Goal: Information Seeking & Learning: Find specific fact

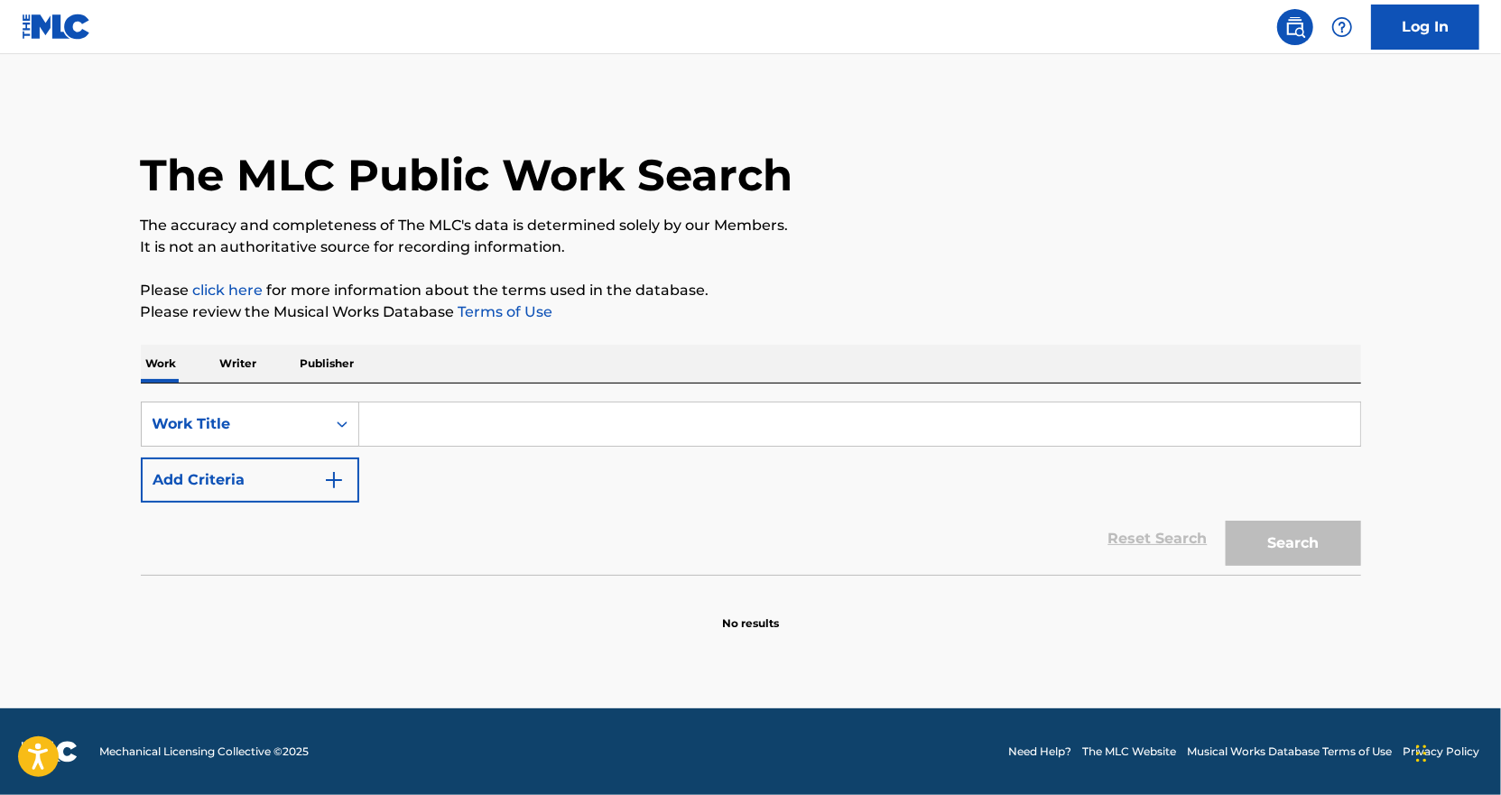
click at [397, 422] on input "Search Form" at bounding box center [859, 423] width 1001 height 43
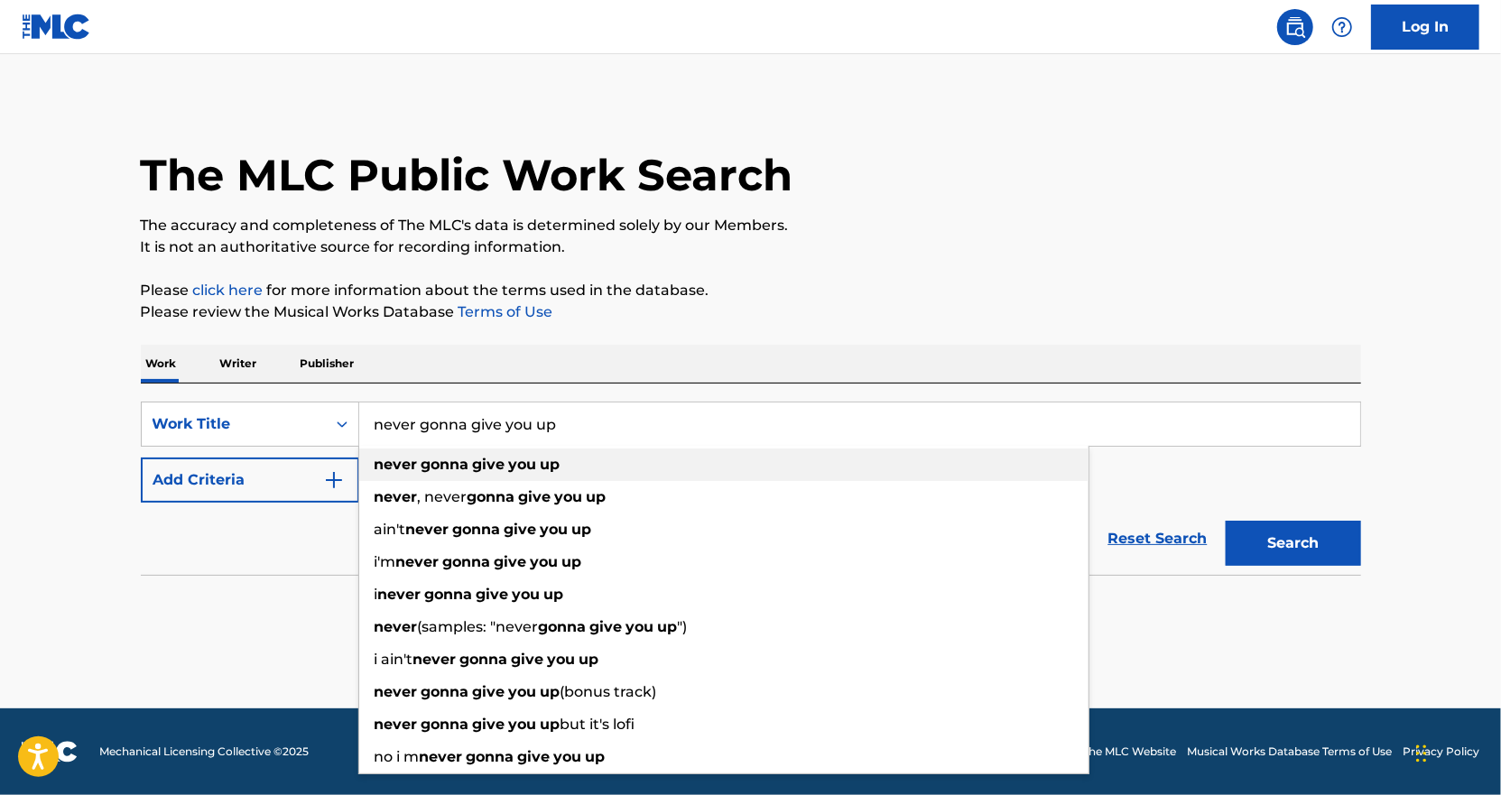
type input "never gonna give you up"
click at [439, 474] on div "never gonna give you up" at bounding box center [723, 465] width 729 height 32
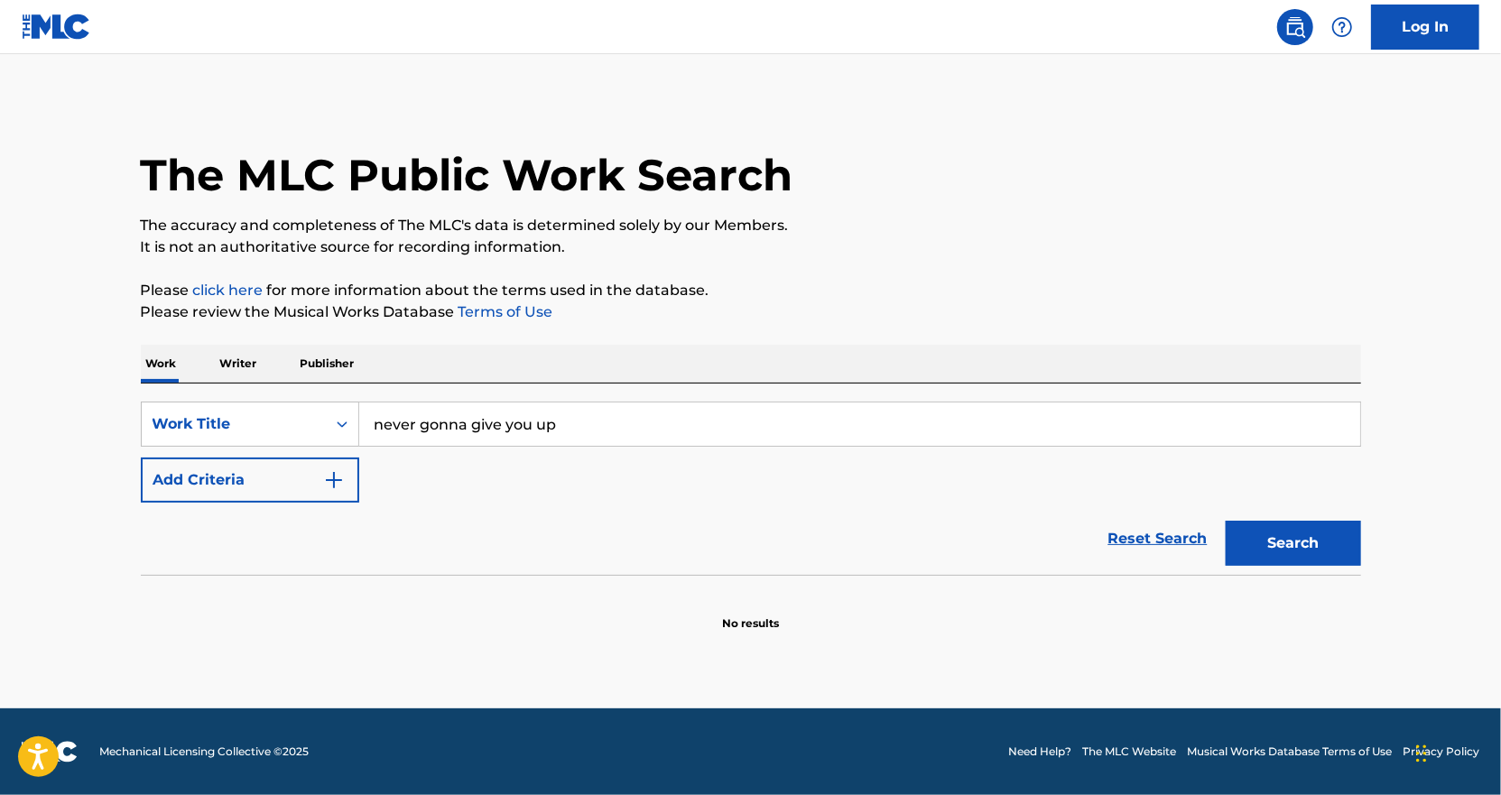
click at [327, 476] on img "Search Form" at bounding box center [334, 480] width 22 height 22
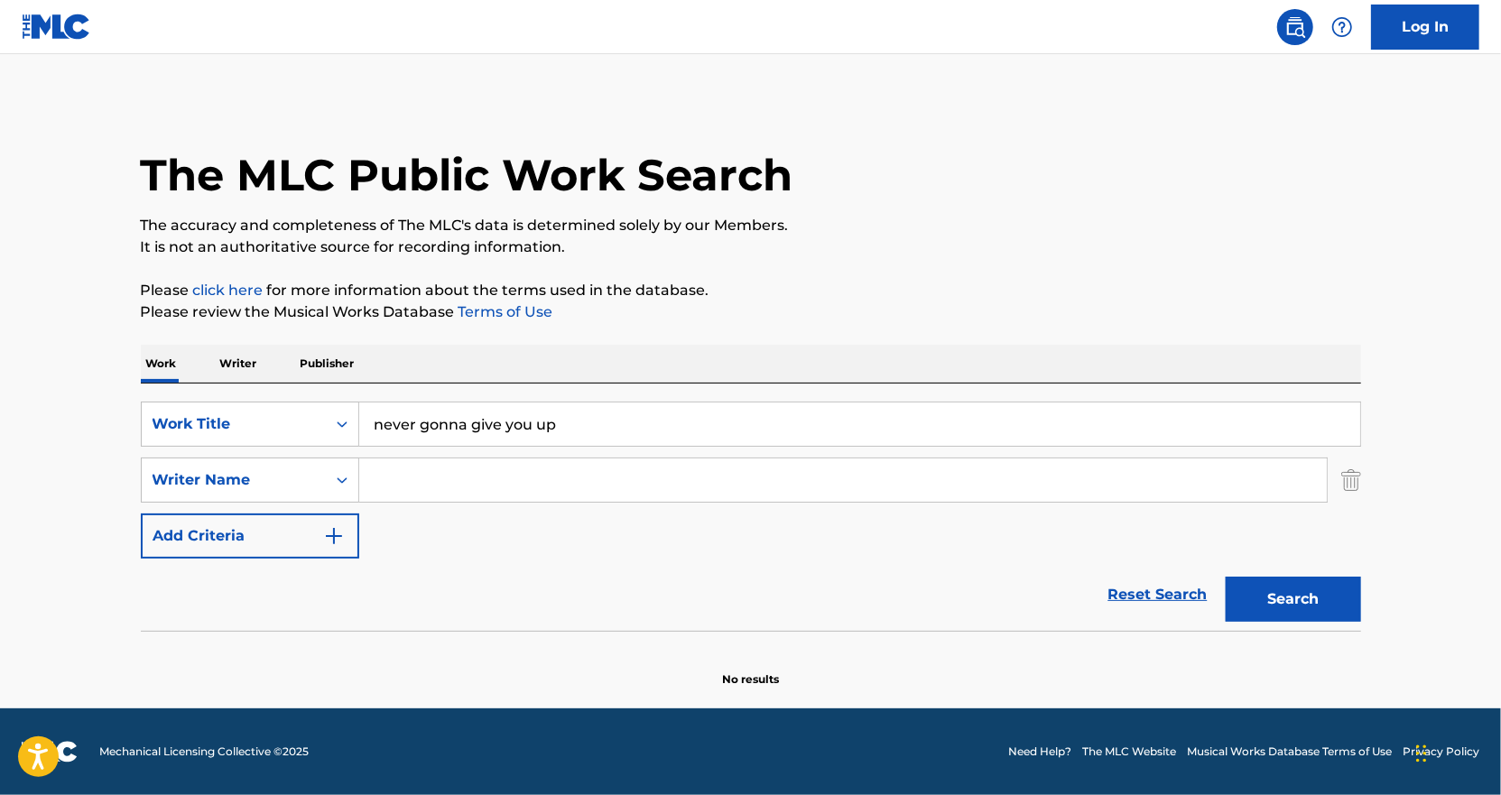
click at [421, 483] on input "Search Form" at bounding box center [842, 479] width 967 height 43
type input "r"
click at [551, 453] on div "SearchWithCriteriac761e8bc-7699-44d7-b920-5206d623a2ff Work Title never gonna g…" at bounding box center [751, 480] width 1220 height 157
click at [554, 471] on input "Search Form" at bounding box center [842, 479] width 967 height 43
paste input "Pete Waterman"
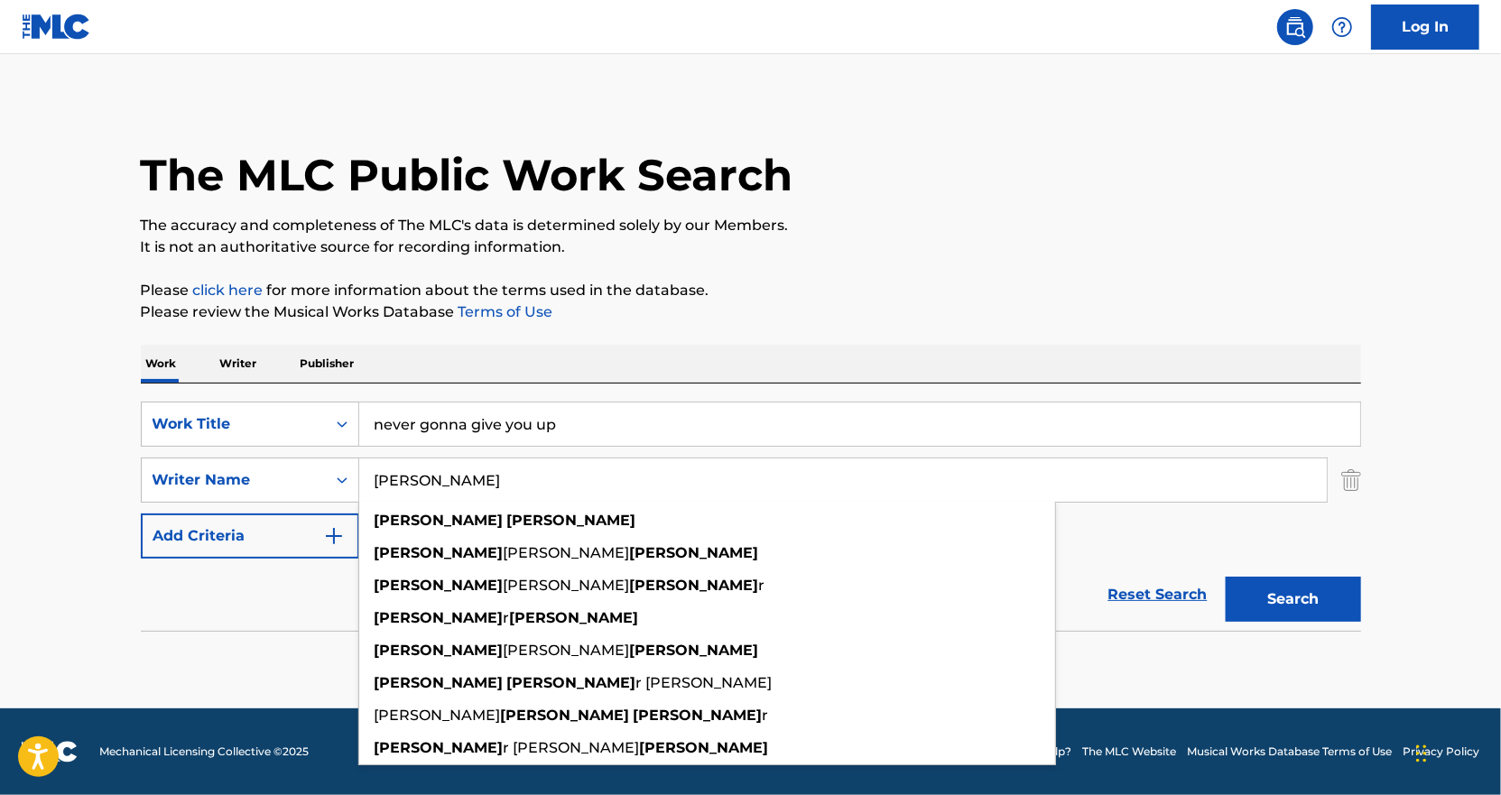
type input "Pete Waterman"
click at [1263, 593] on button "Search" at bounding box center [1293, 599] width 135 height 45
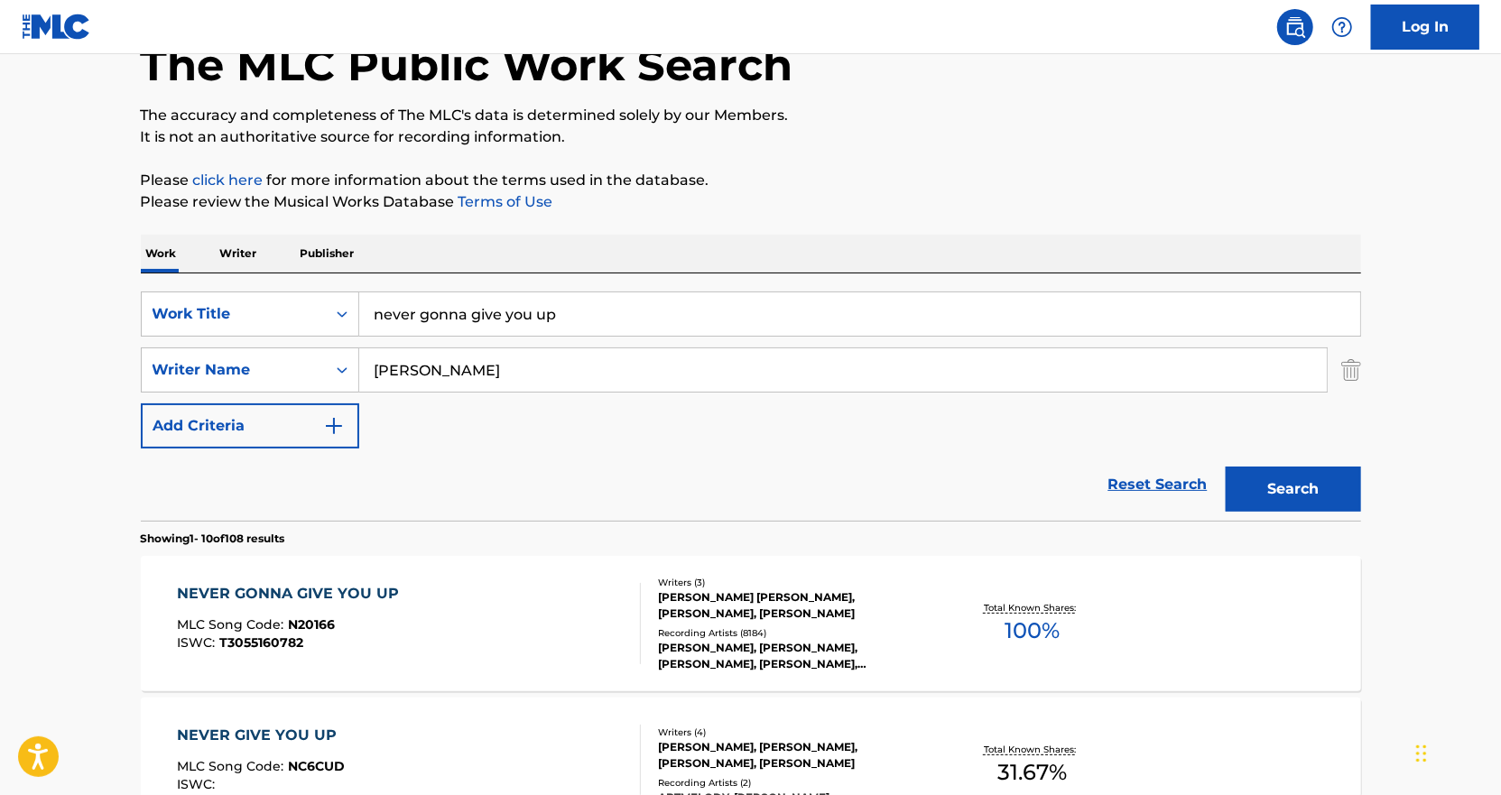
scroll to position [271, 0]
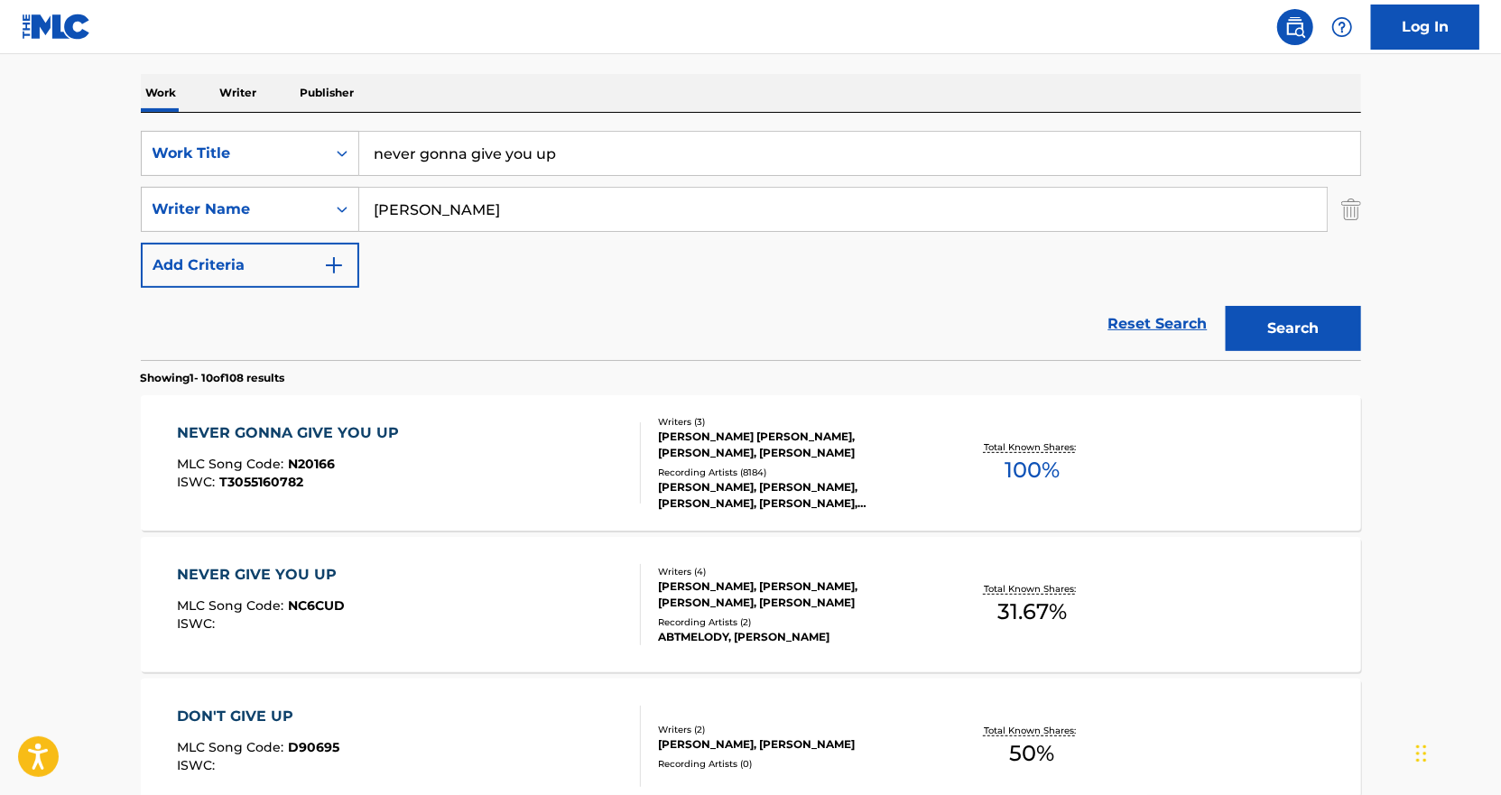
click at [899, 514] on div "NEVER GONNA GIVE YOU UP MLC Song Code : N20166 ISWC : T3055160782 Writers ( 3 )…" at bounding box center [751, 462] width 1220 height 135
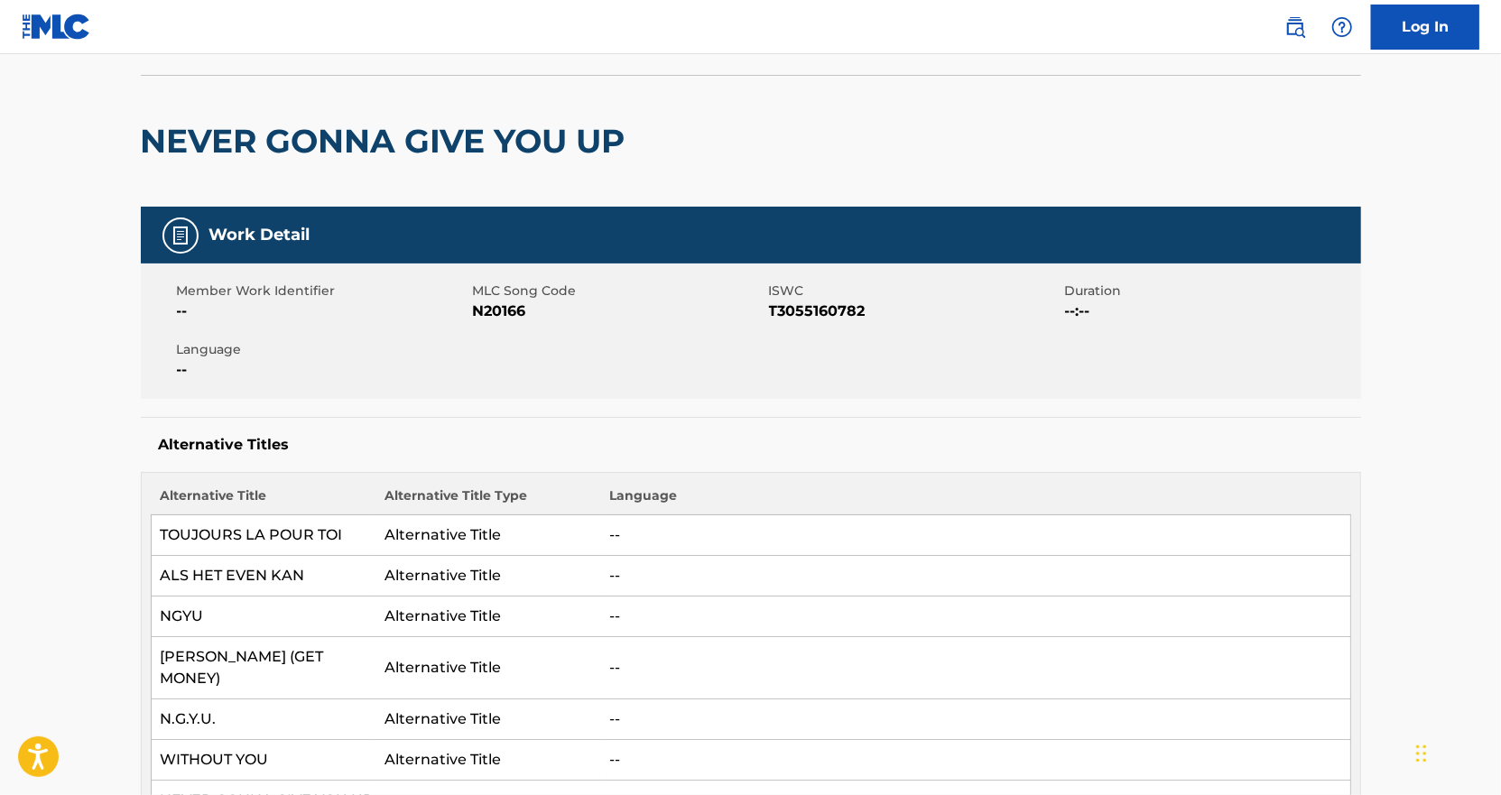
scroll to position [90, 0]
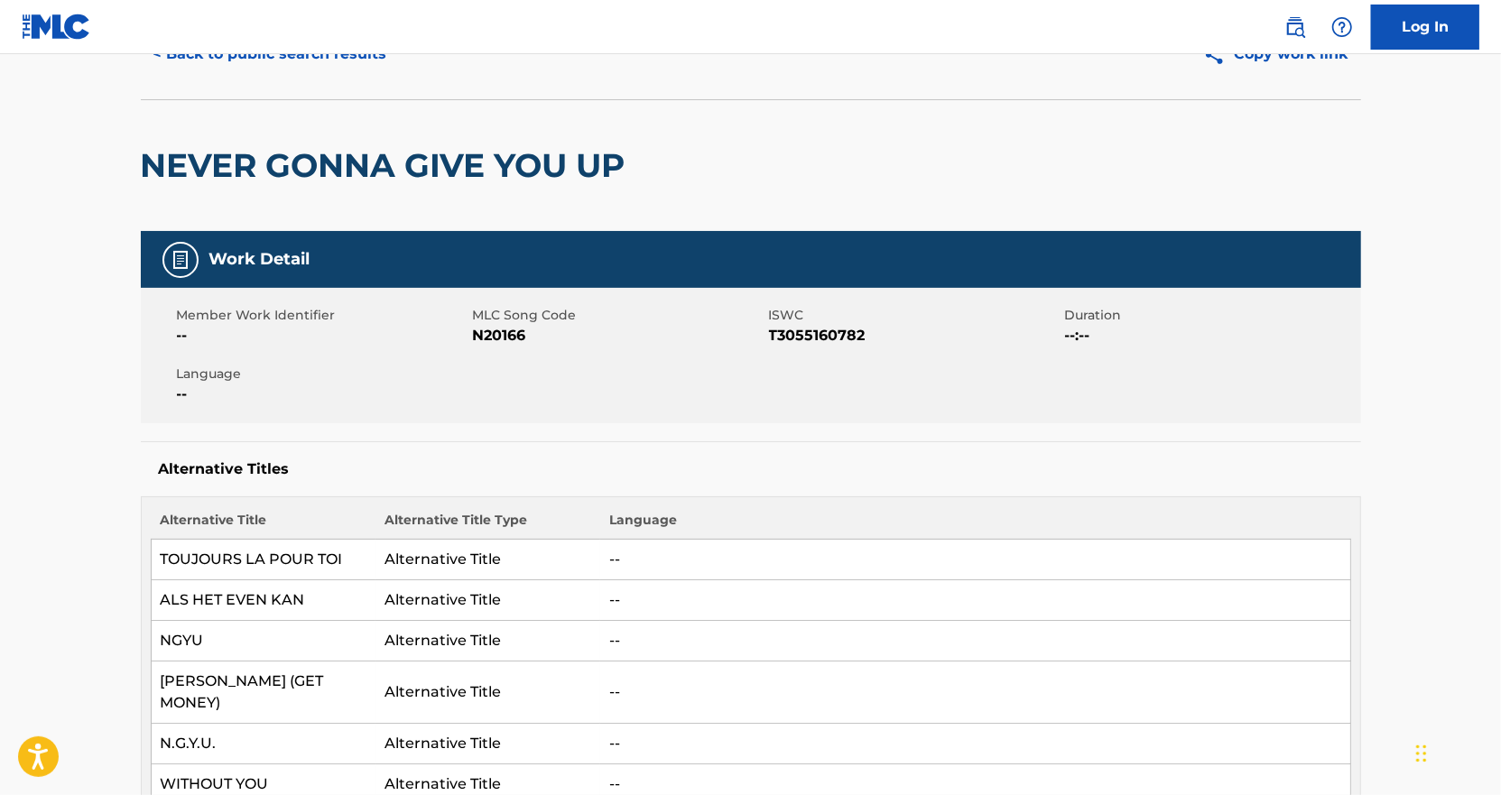
scroll to position [271, 0]
